Goal: Obtain resource: Download file/media

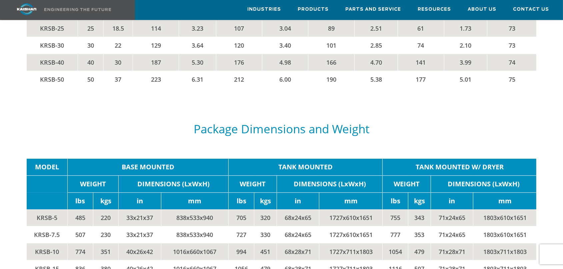
scroll to position [1386, 0]
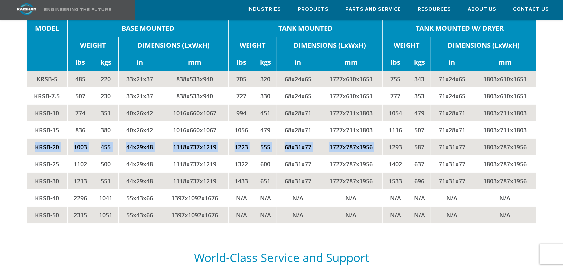
drag, startPoint x: 34, startPoint y: 134, endPoint x: 386, endPoint y: 127, distance: 352.5
click at [386, 138] on tr "KRSB-20 1003 455 44x29x48 1118x737x1219 1223 555 68x31x77 1727x787x1956 1293 58…" at bounding box center [282, 146] width 510 height 17
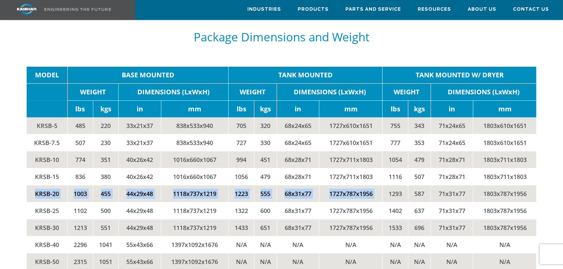
scroll to position [1351, 0]
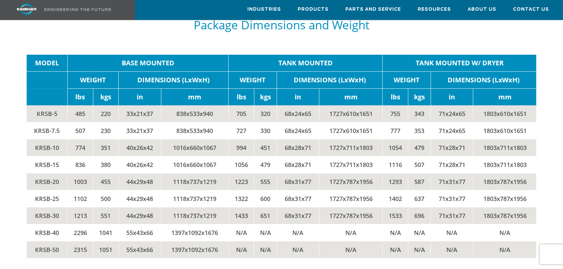
click at [398, 173] on td "1293" at bounding box center [395, 181] width 26 height 17
drag, startPoint x: 436, startPoint y: 169, endPoint x: 469, endPoint y: 169, distance: 33.3
click at [469, 173] on td "71x31x77" at bounding box center [452, 181] width 42 height 17
click at [501, 176] on td "1803x787x1956" at bounding box center [504, 181] width 63 height 17
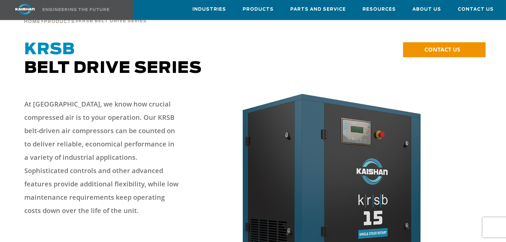
scroll to position [254, 0]
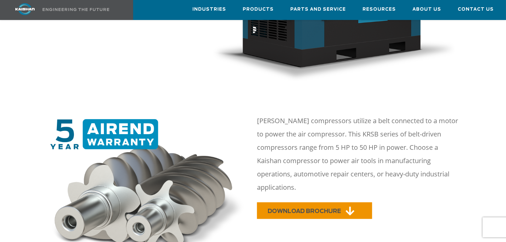
click at [283, 209] on span "DOWNLOAD BROCHURE" at bounding box center [304, 212] width 73 height 6
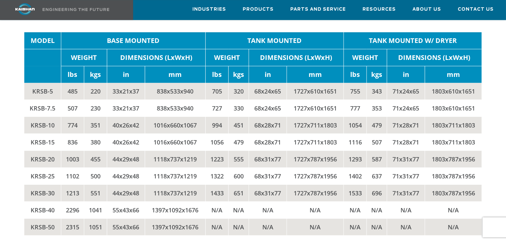
scroll to position [1297, 0]
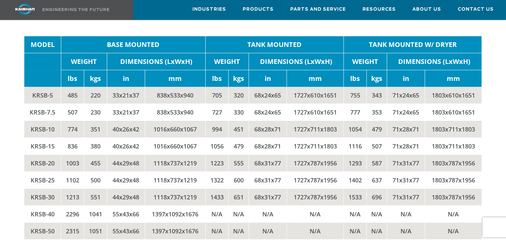
click at [117, 138] on td "40x26x42" at bounding box center [126, 146] width 38 height 17
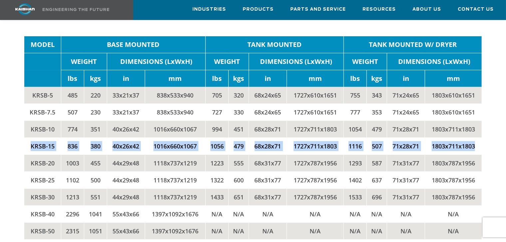
drag, startPoint x: 29, startPoint y: 133, endPoint x: 464, endPoint y: 131, distance: 434.4
click at [478, 138] on tr "KRSB-15 836 380 40x26x42 1016x660x1067 1056 479 68x28x71 1727x711x1803 1116 507…" at bounding box center [253, 146] width 458 height 17
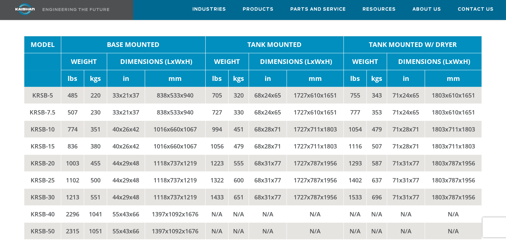
click at [64, 155] on td "1003" at bounding box center [72, 163] width 23 height 17
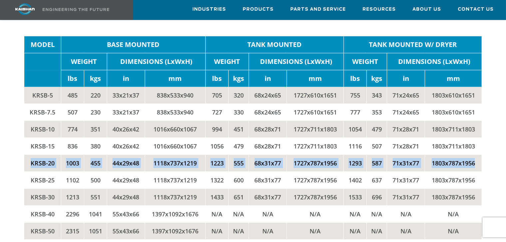
drag, startPoint x: 31, startPoint y: 153, endPoint x: 484, endPoint y: 145, distance: 453.1
click at [484, 145] on div "MODEL BASE MOUNTED TANK MOUNTED TANK MOUNTED W/ DRYER WEIGHT DIMENSIONS (LxWxH)…" at bounding box center [253, 144] width 466 height 217
click at [351, 155] on td "1293" at bounding box center [355, 163] width 23 height 17
